Goal: Information Seeking & Learning: Check status

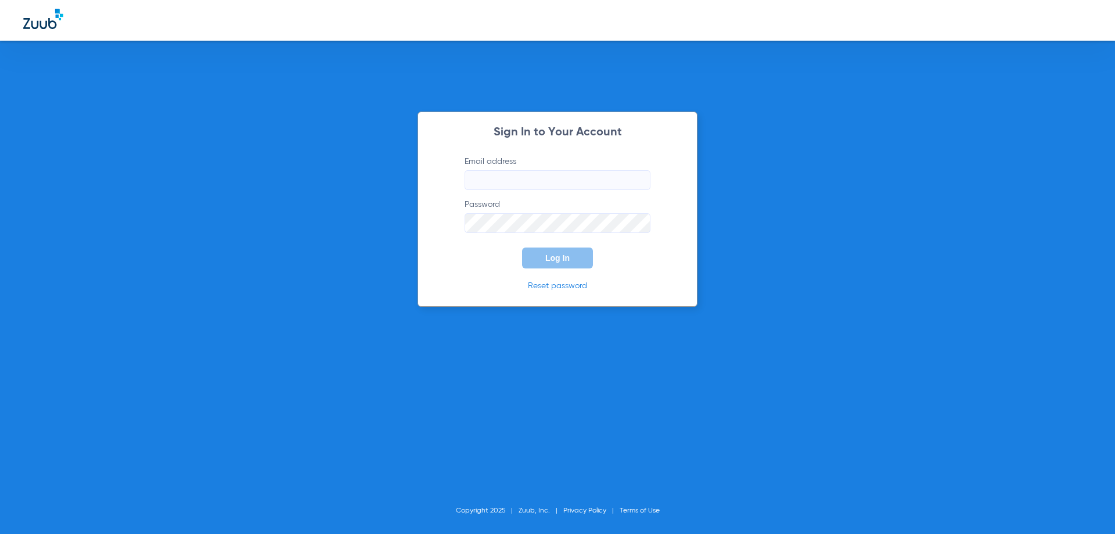
type input "[EMAIL_ADDRESS][DOMAIN_NAME]"
click at [568, 257] on span "Log In" at bounding box center [557, 257] width 24 height 9
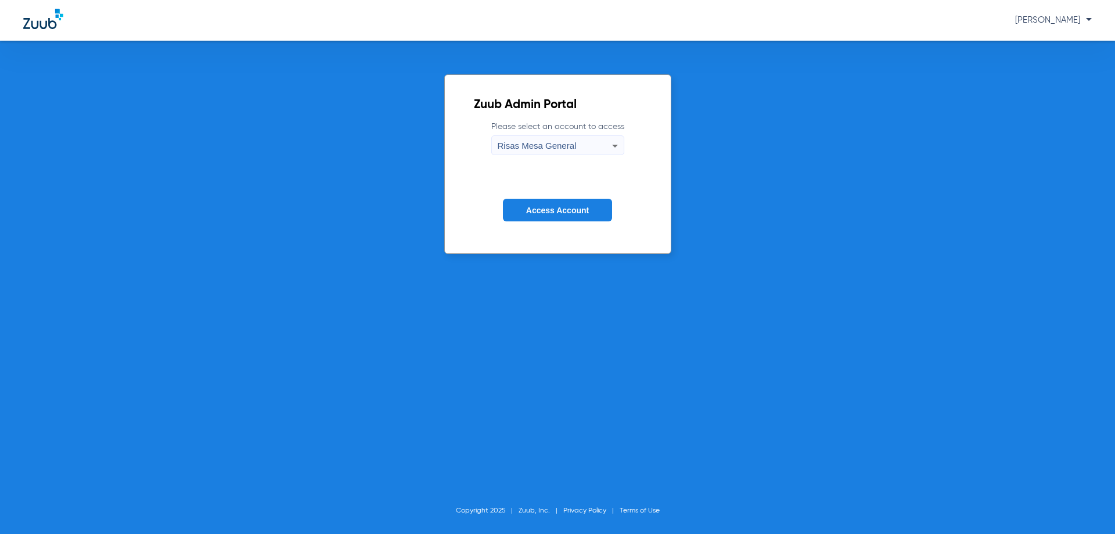
click at [578, 216] on button "Access Account" at bounding box center [557, 210] width 109 height 23
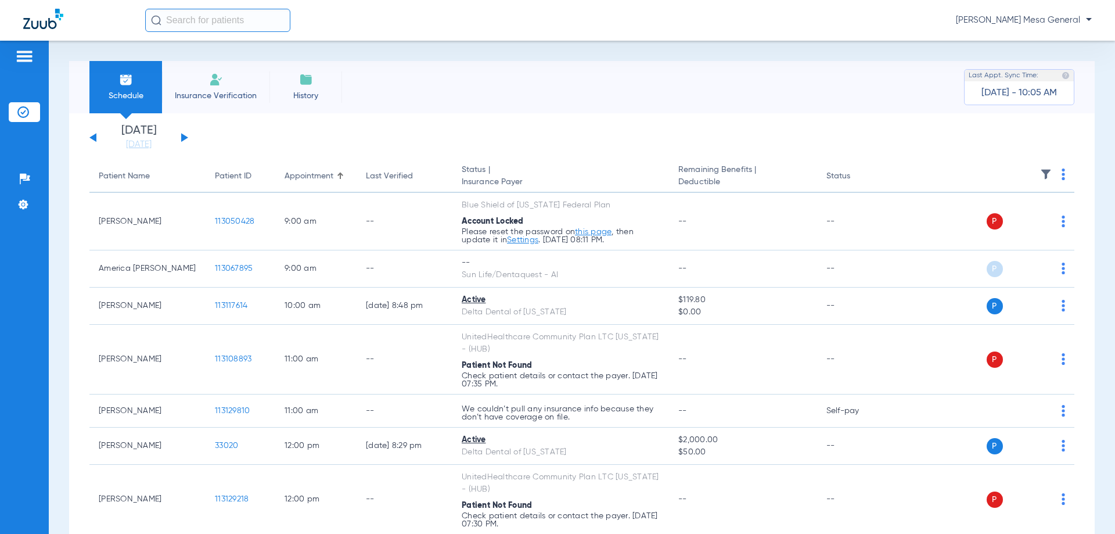
click at [183, 136] on button at bounding box center [184, 137] width 7 height 9
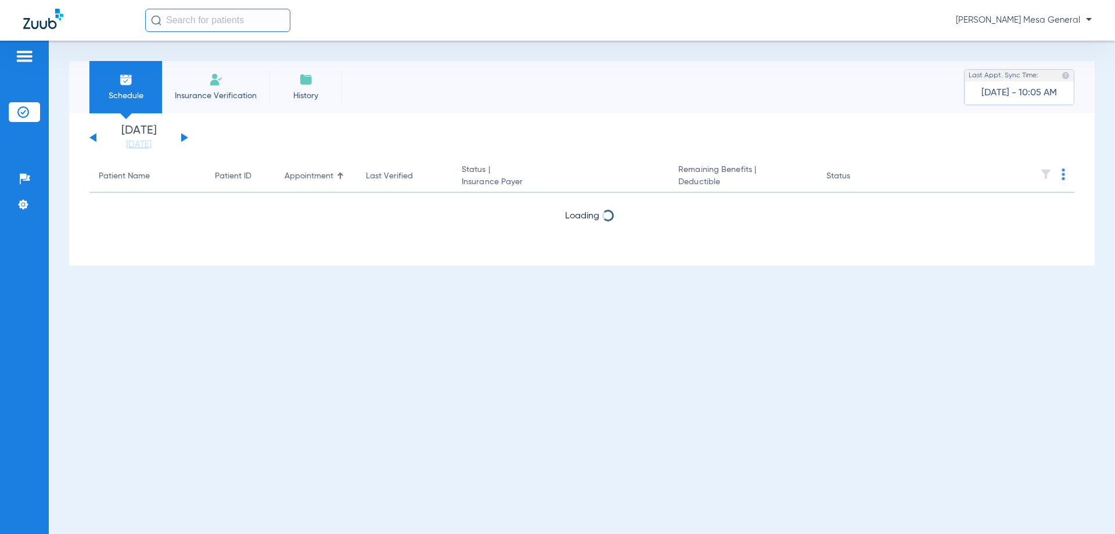
click at [183, 136] on button at bounding box center [184, 137] width 7 height 9
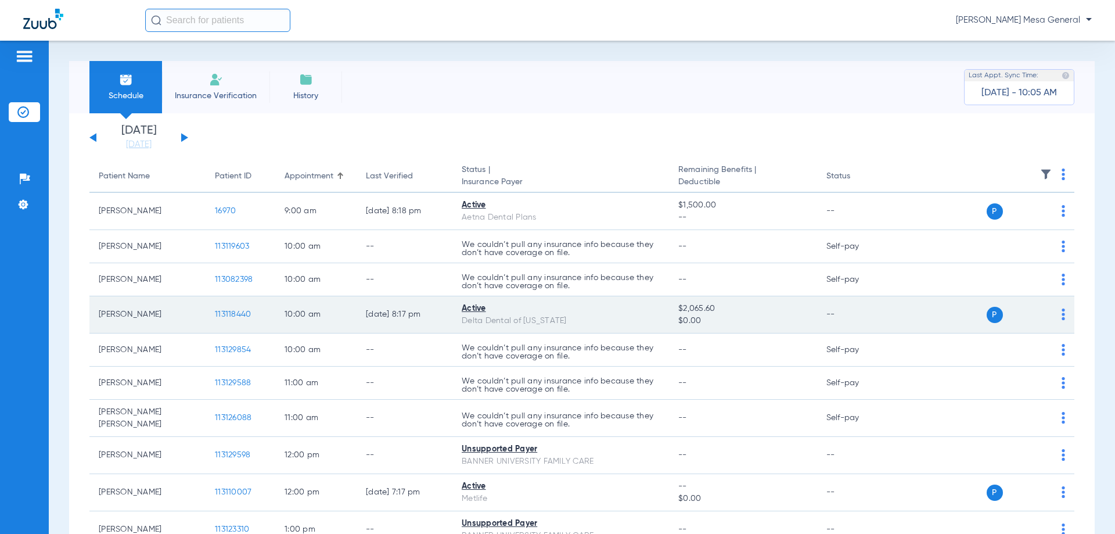
click at [233, 315] on span "113118440" at bounding box center [233, 314] width 36 height 8
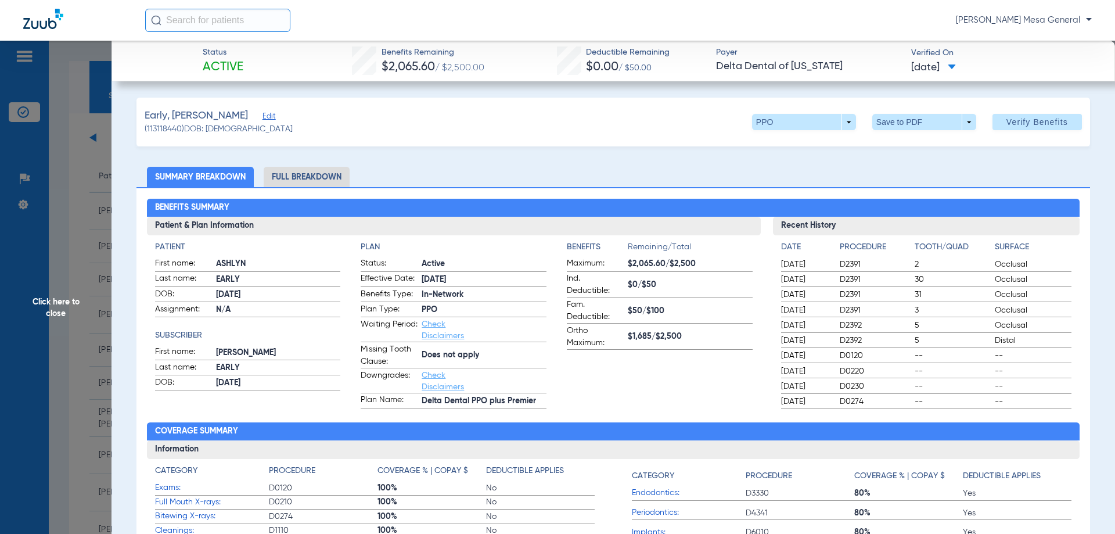
drag, startPoint x: 377, startPoint y: 65, endPoint x: 430, endPoint y: 72, distance: 53.3
click at [430, 72] on span "$2,065.60" at bounding box center [408, 67] width 53 height 12
copy span "$2,065.60"
click at [514, 182] on ul "Summary Breakdown Full Breakdown" at bounding box center [612, 177] width 953 height 20
click at [130, 17] on div at bounding box center [84, 21] width 122 height 24
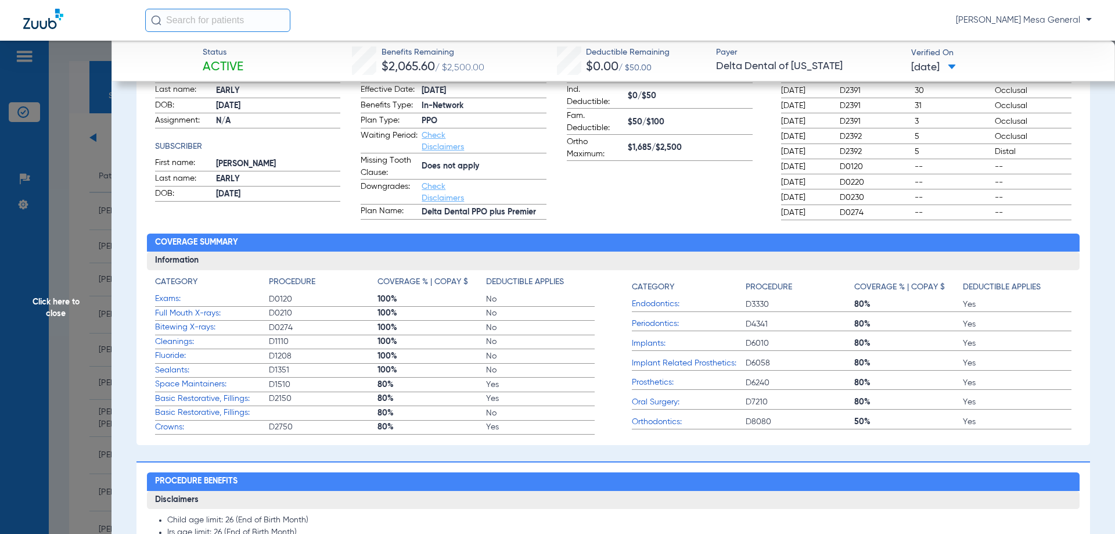
scroll to position [58, 0]
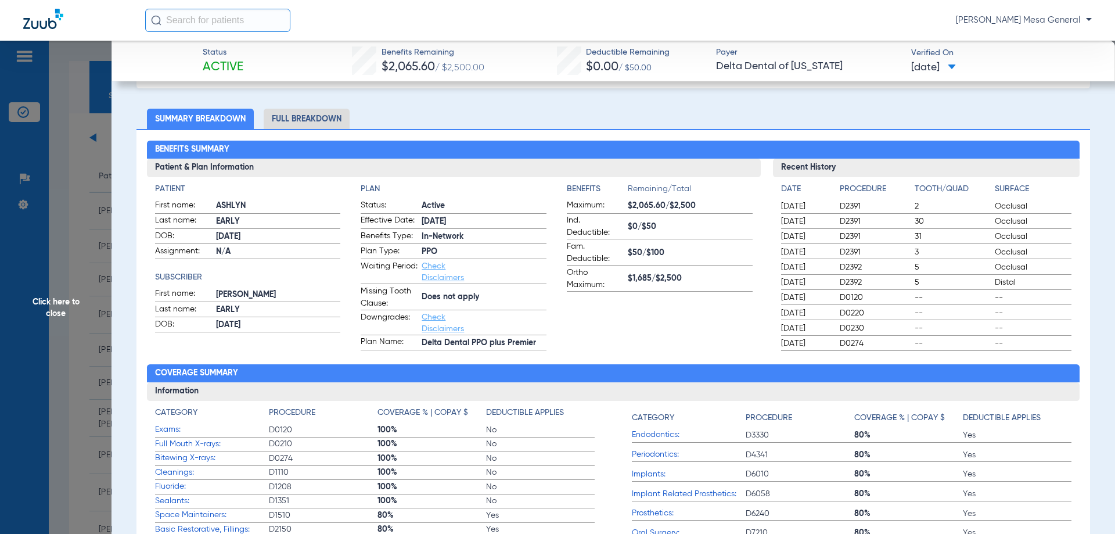
click at [44, 304] on span "Click here to close" at bounding box center [55, 308] width 111 height 534
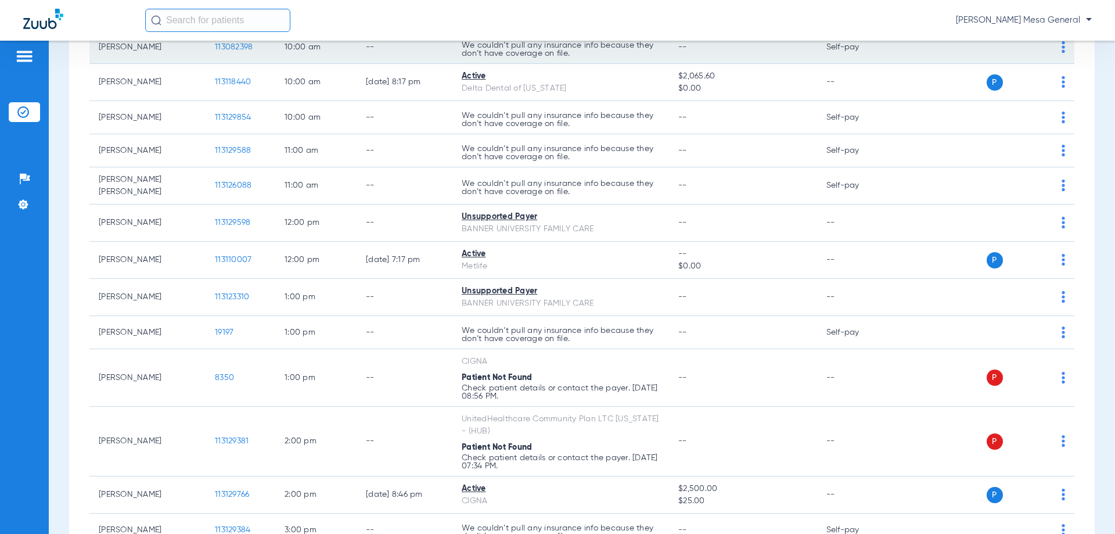
scroll to position [348, 0]
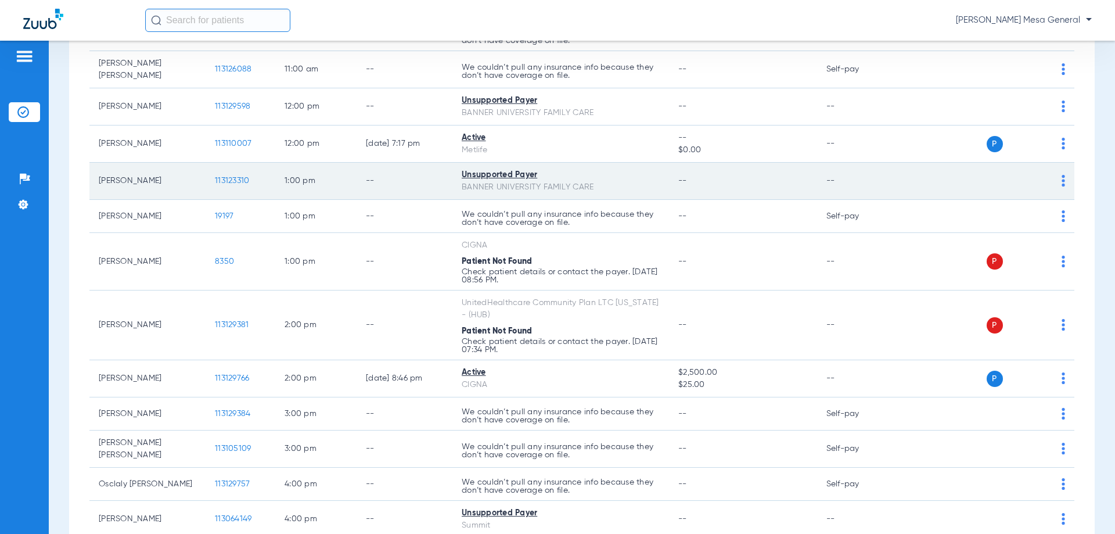
click at [129, 181] on td "[PERSON_NAME]" at bounding box center [147, 181] width 116 height 37
click at [228, 183] on span "113123310" at bounding box center [232, 181] width 34 height 8
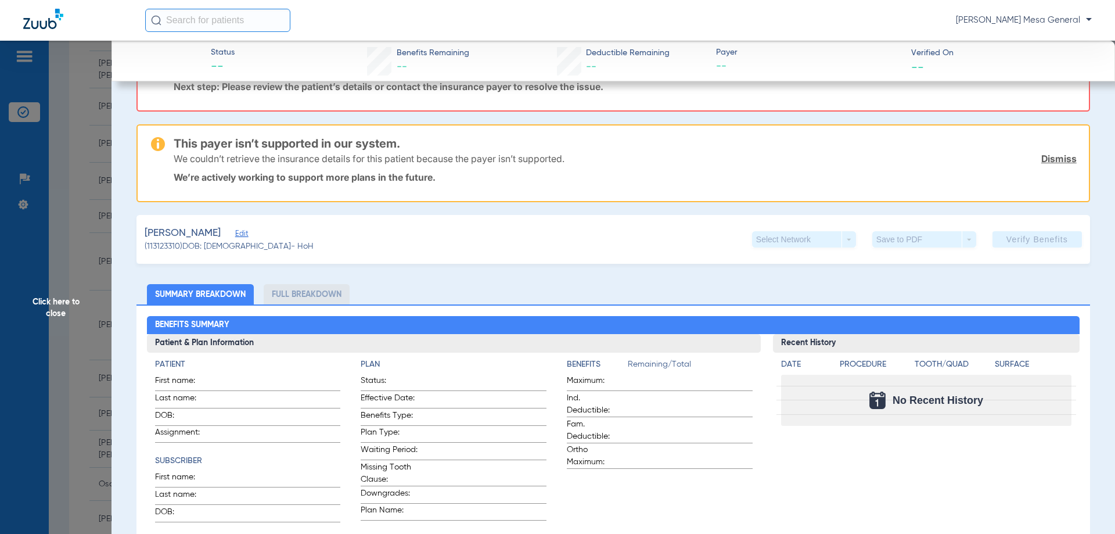
scroll to position [0, 0]
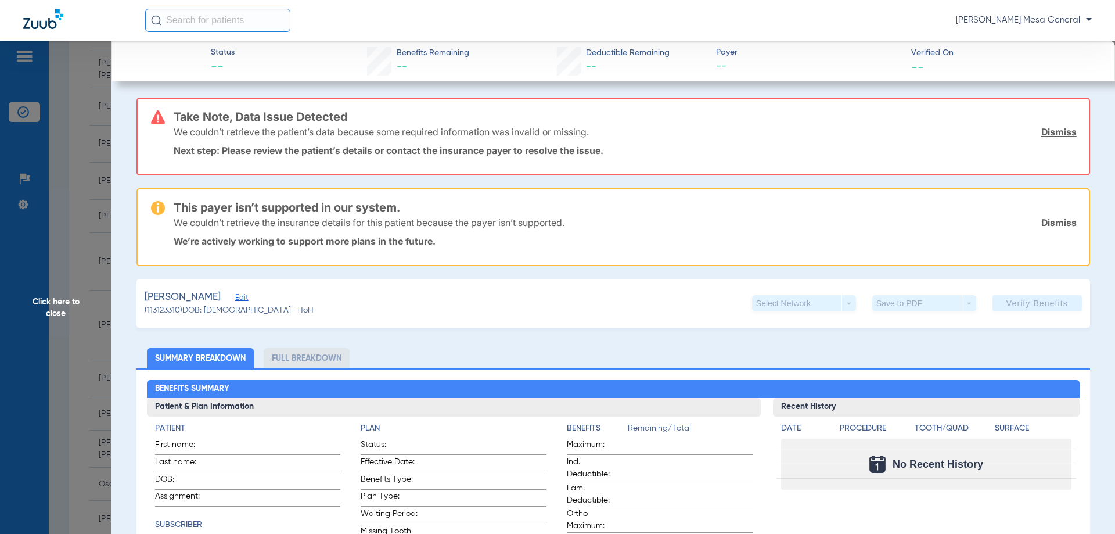
click at [66, 198] on span "Click here to close" at bounding box center [55, 308] width 111 height 534
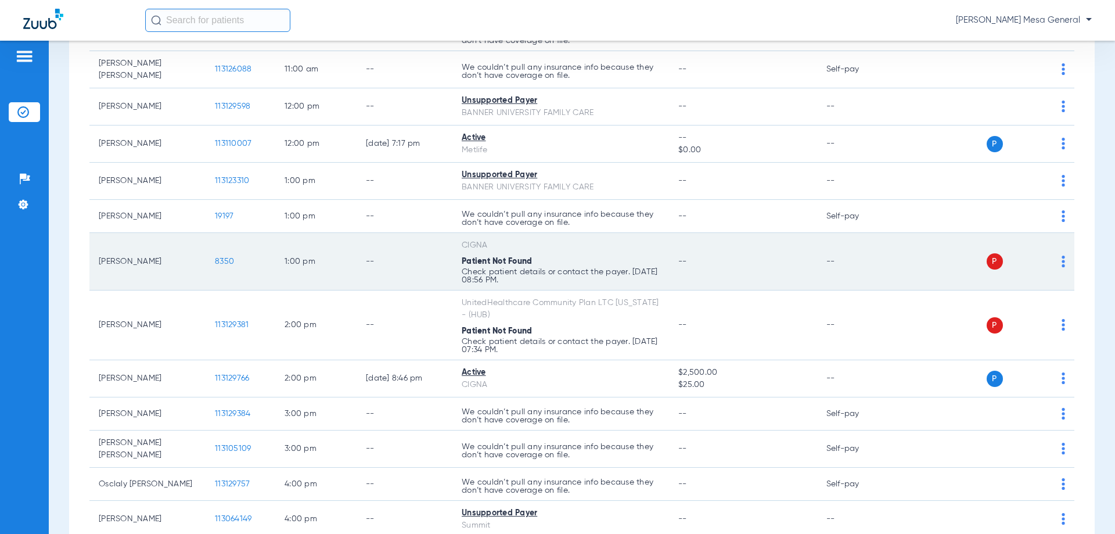
click at [230, 265] on span "8350" at bounding box center [224, 261] width 19 height 8
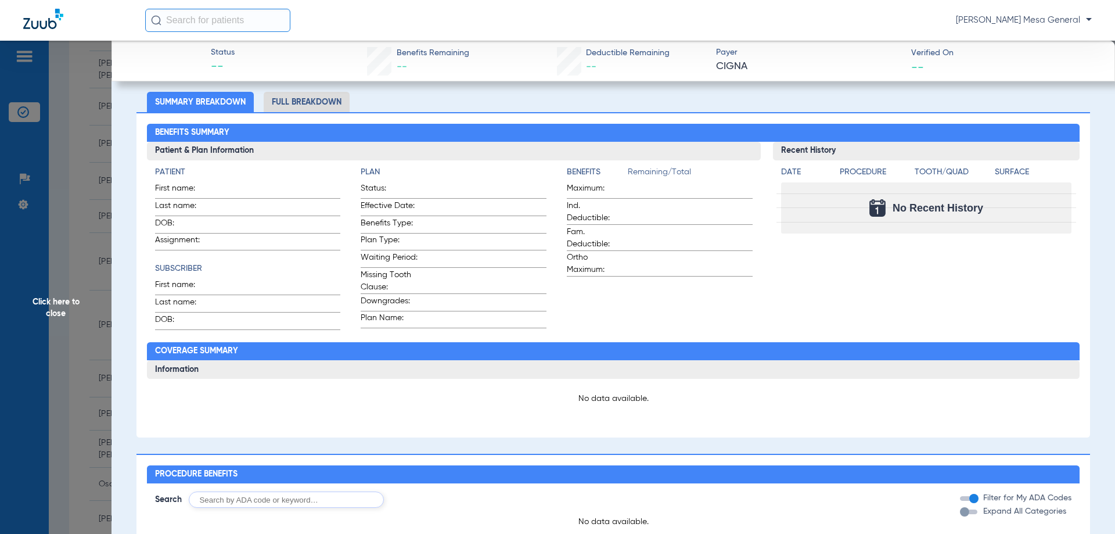
scroll to position [174, 0]
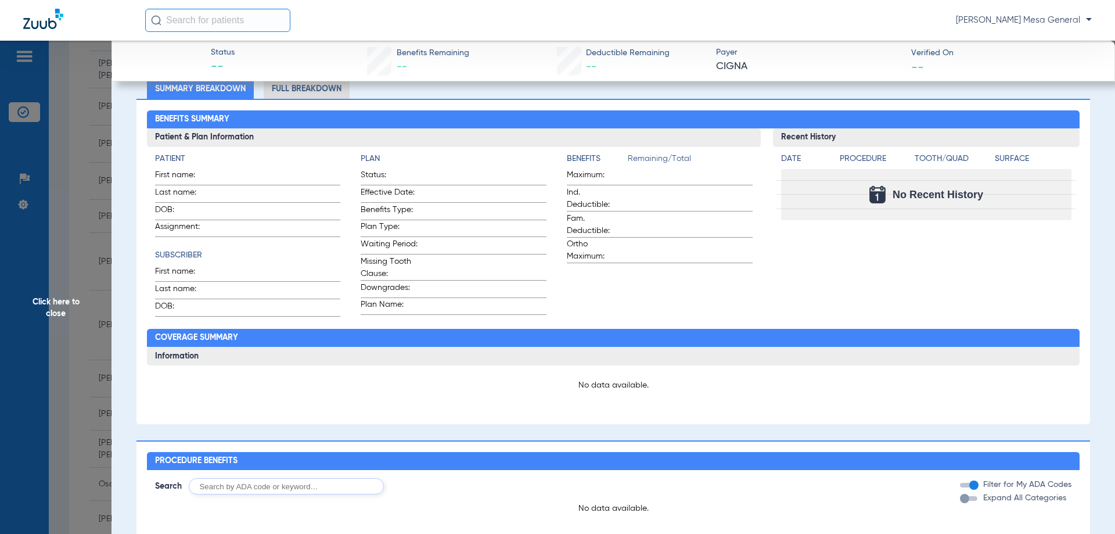
click at [45, 276] on span "Click here to close" at bounding box center [55, 308] width 111 height 534
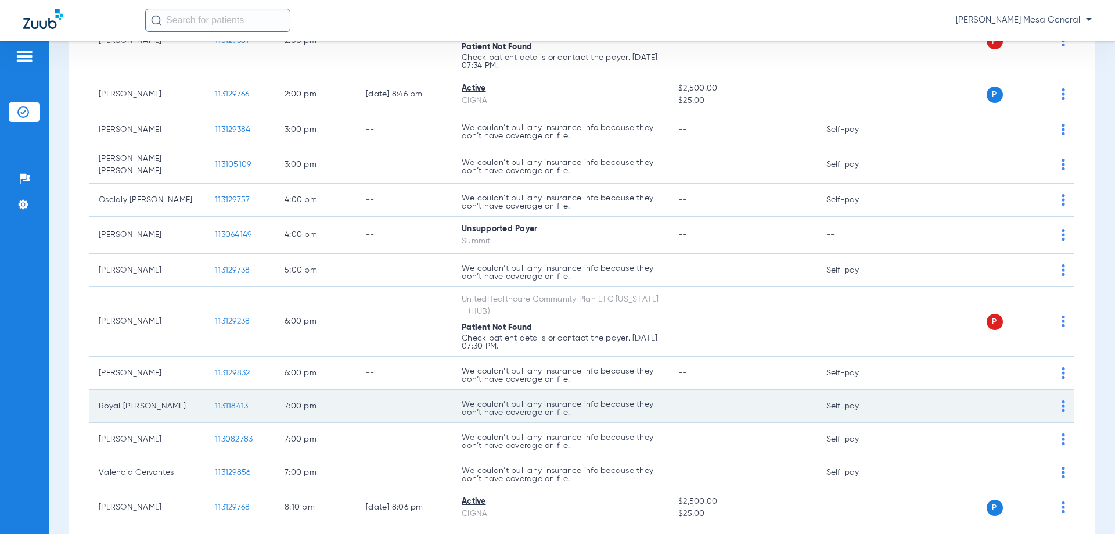
scroll to position [516, 0]
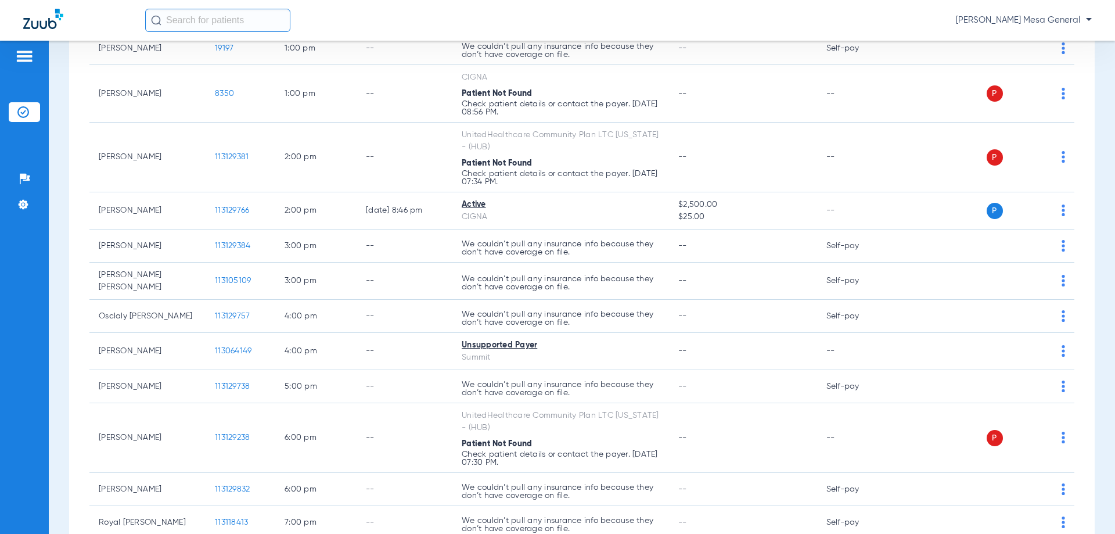
click at [239, 28] on input "text" at bounding box center [217, 20] width 145 height 23
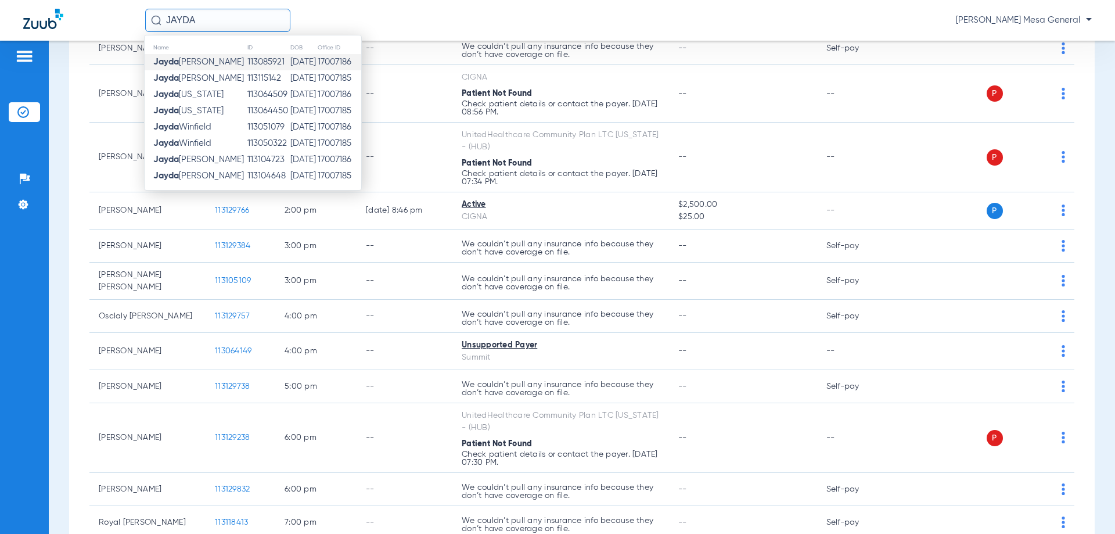
type input "JAYDA"
click at [221, 64] on td "[PERSON_NAME]" at bounding box center [196, 62] width 102 height 16
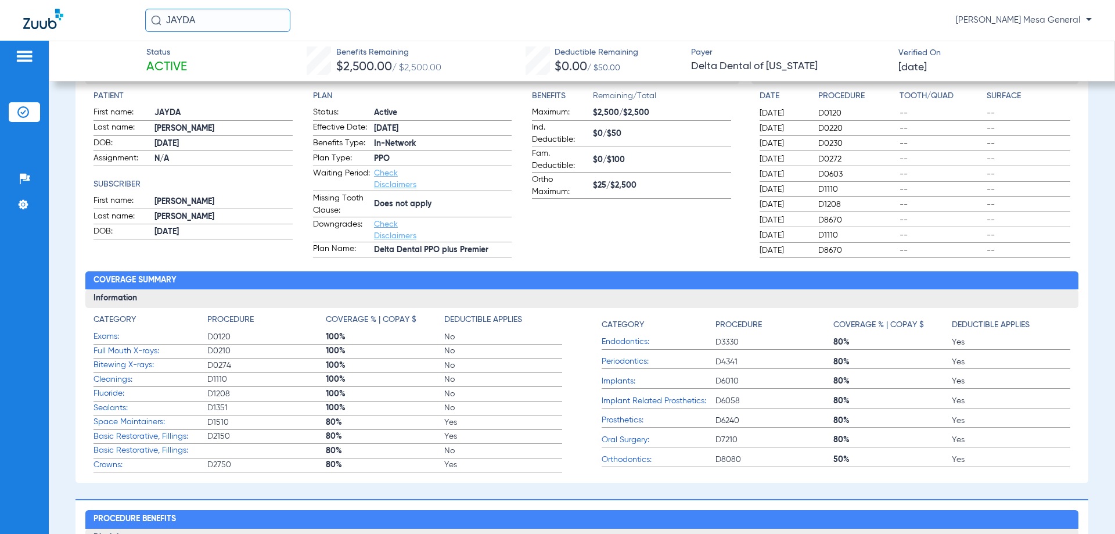
scroll to position [161, 0]
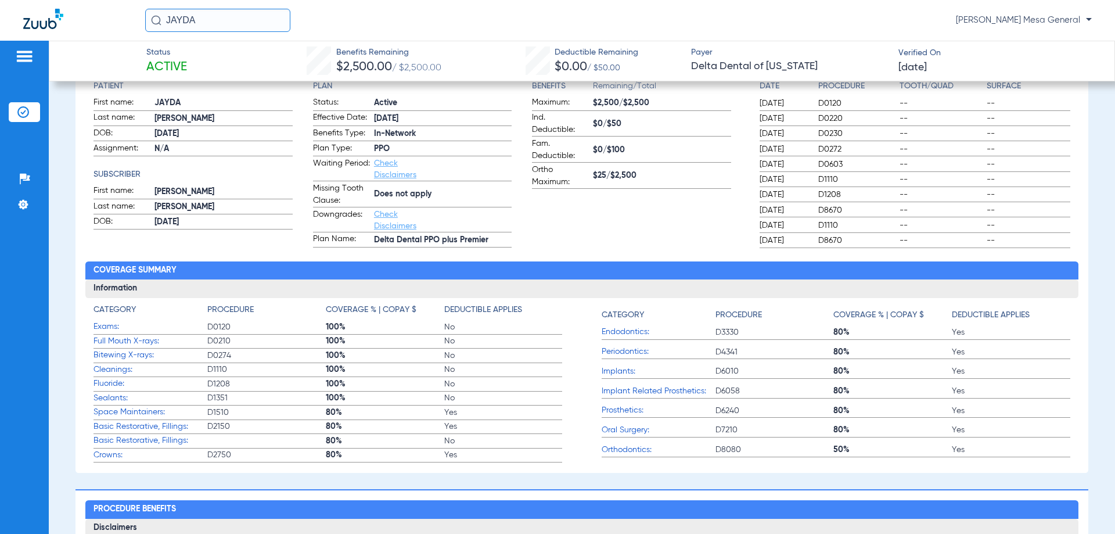
click at [621, 451] on span "Orthodontics:" at bounding box center [659, 450] width 114 height 12
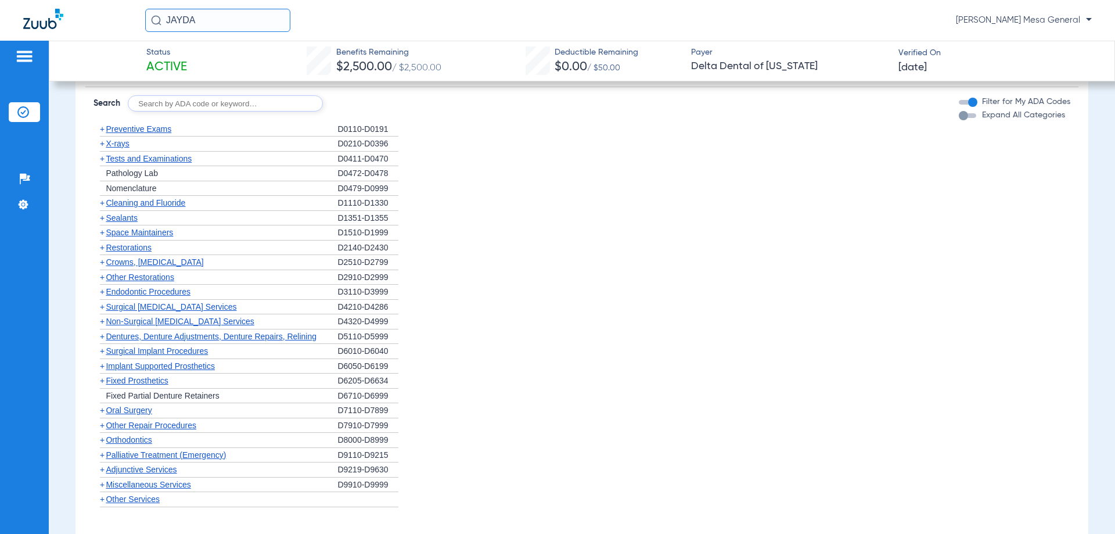
scroll to position [742, 0]
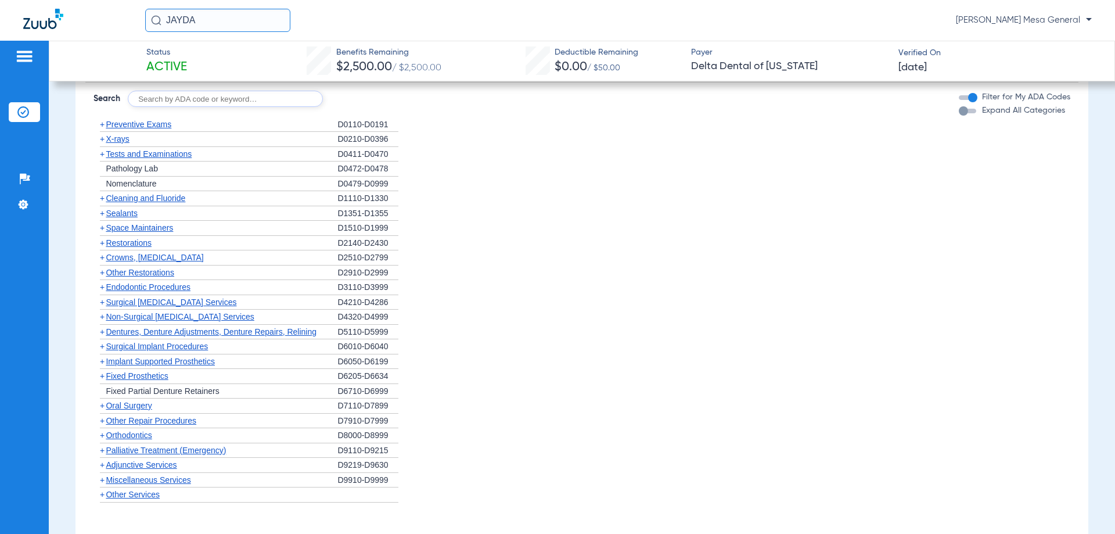
click at [103, 434] on span "+" at bounding box center [102, 434] width 5 height 9
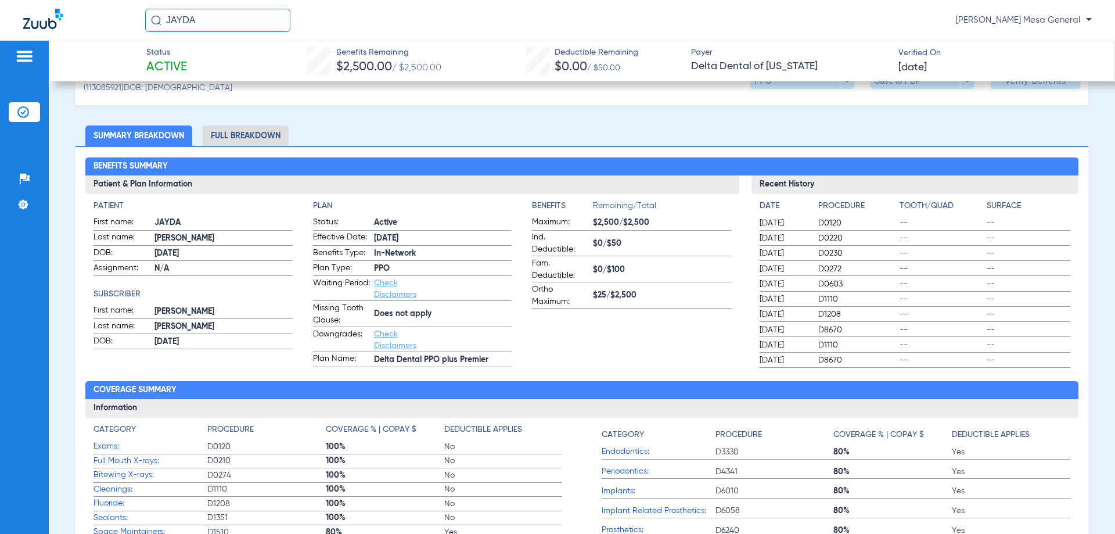
scroll to position [0, 0]
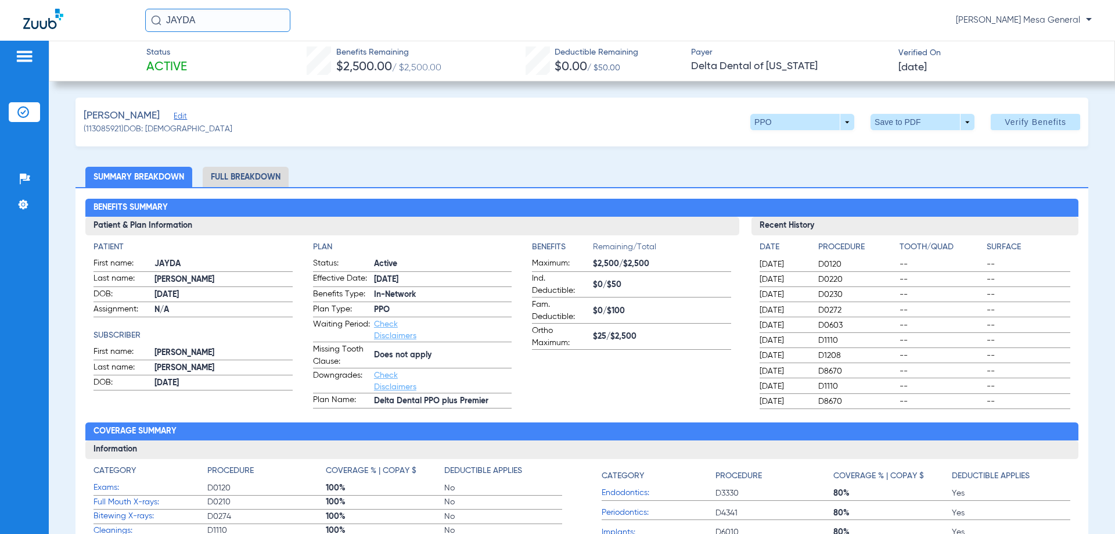
click at [272, 176] on li "Full Breakdown" at bounding box center [246, 177] width 86 height 20
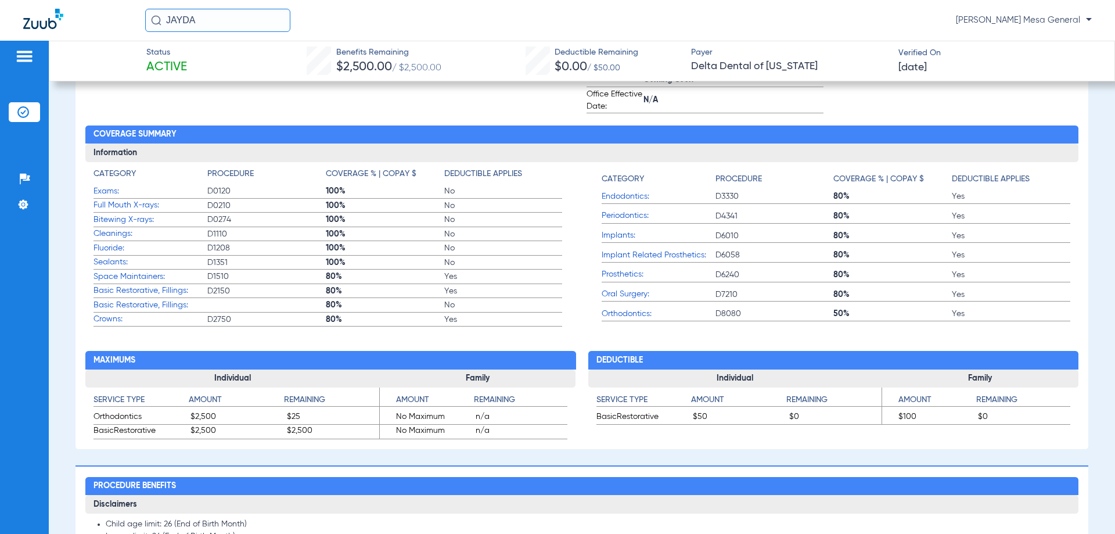
scroll to position [465, 0]
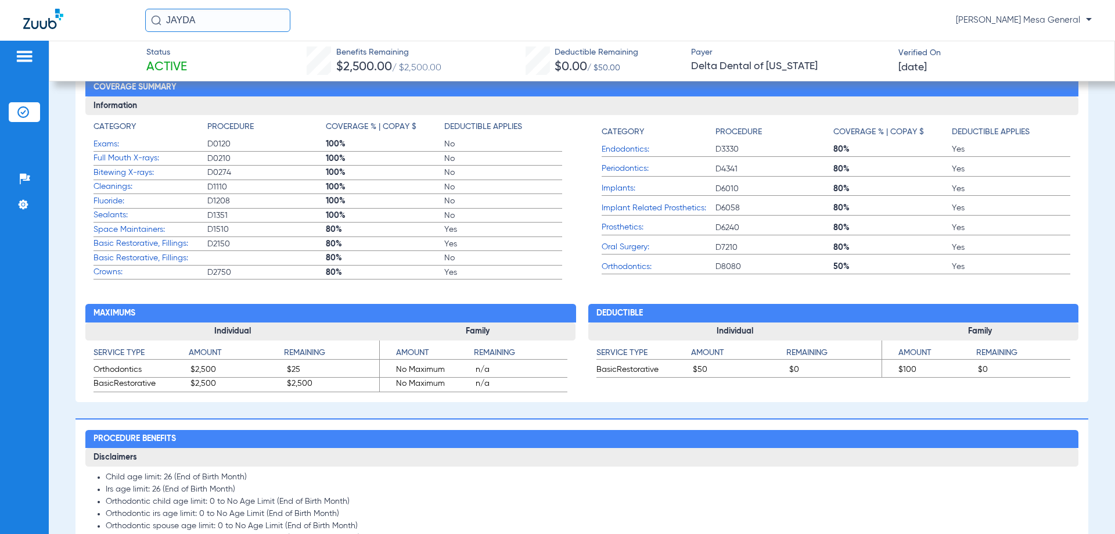
drag, startPoint x: 296, startPoint y: 369, endPoint x: 283, endPoint y: 372, distance: 13.1
click at [283, 372] on div "Orthodontics $2,500 $25" at bounding box center [235, 371] width 285 height 14
copy span "$25"
